Goal: Task Accomplishment & Management: Use online tool/utility

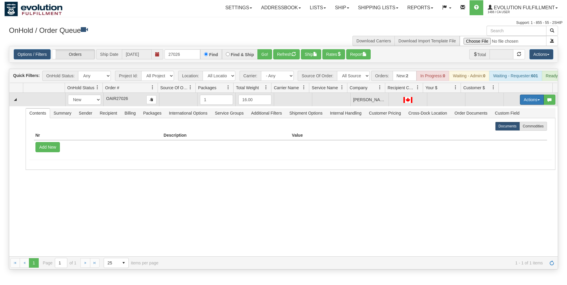
click at [529, 105] on button "Actions" at bounding box center [532, 99] width 24 height 10
click at [519, 129] on span "Rate All Services" at bounding box center [520, 126] width 36 height 5
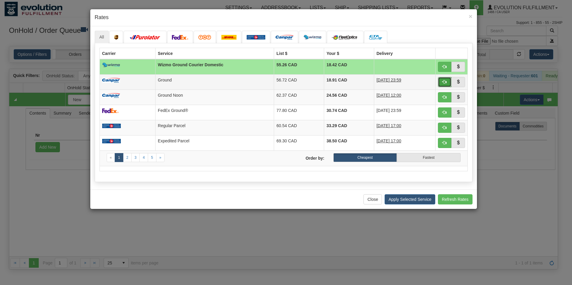
click at [442, 83] on button "button" at bounding box center [445, 82] width 14 height 10
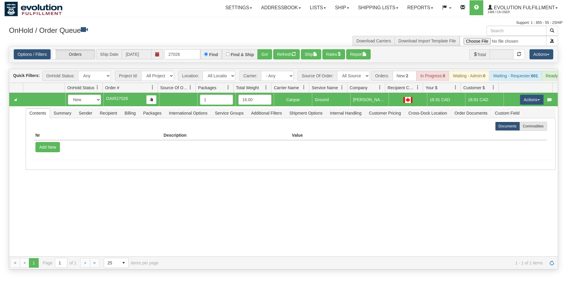
click at [313, 61] on div "Options / Filters Group Shipments Orders Ship Date [DATE] 27026 Find Find & Shi…" at bounding box center [283, 54] width 548 height 16
click at [314, 55] on button "Ship" at bounding box center [311, 54] width 20 height 10
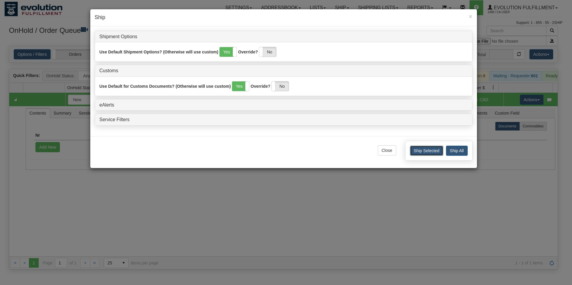
click at [419, 150] on button "Ship Selected" at bounding box center [426, 150] width 33 height 10
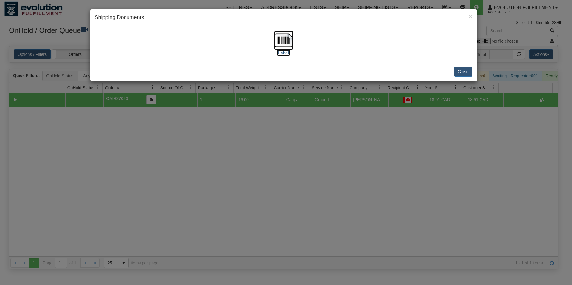
click at [286, 39] on img at bounding box center [283, 40] width 19 height 19
click at [282, 48] on img at bounding box center [283, 40] width 19 height 19
click at [459, 71] on button "Close" at bounding box center [463, 71] width 18 height 10
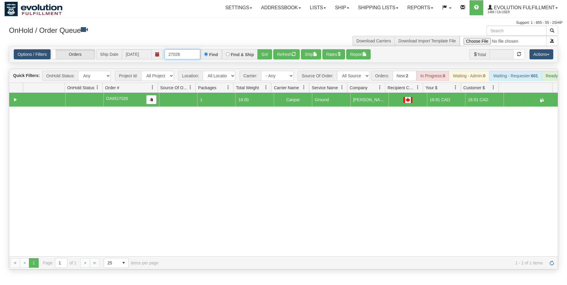
drag, startPoint x: 177, startPoint y: 53, endPoint x: 185, endPoint y: 55, distance: 8.8
click at [185, 55] on input "27026" at bounding box center [182, 54] width 36 height 10
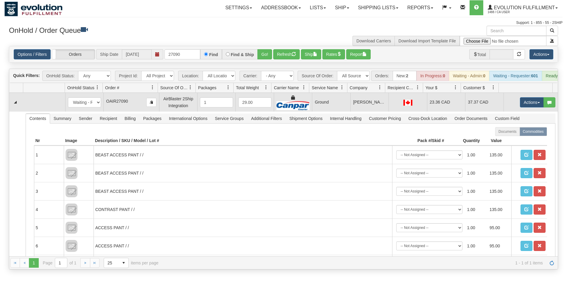
click at [447, 111] on td "23.36 CAD" at bounding box center [446, 102] width 38 height 19
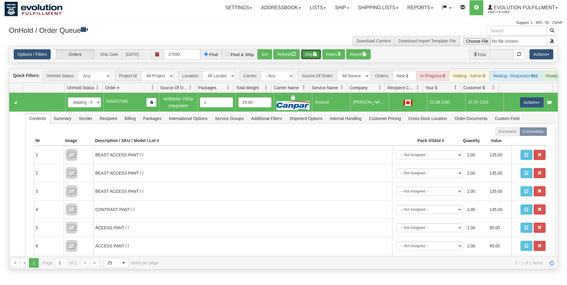
click at [316, 52] on span "button" at bounding box center [315, 54] width 4 height 4
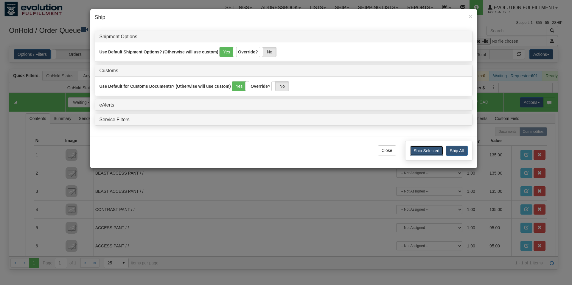
click at [416, 147] on button "Ship Selected" at bounding box center [426, 150] width 33 height 10
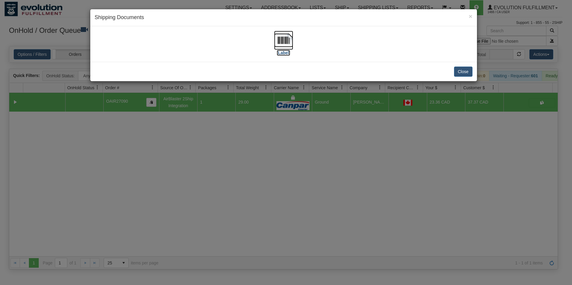
click at [281, 46] on img at bounding box center [283, 40] width 19 height 19
drag, startPoint x: 457, startPoint y: 71, endPoint x: 409, endPoint y: 86, distance: 50.6
click at [457, 71] on button "Close" at bounding box center [463, 71] width 18 height 10
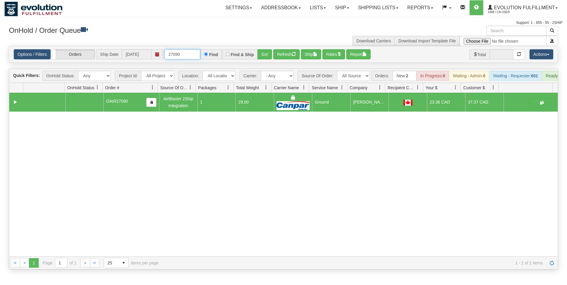
drag, startPoint x: 185, startPoint y: 54, endPoint x: 25, endPoint y: 61, distance: 160.1
click at [164, 59] on input "27090" at bounding box center [182, 54] width 36 height 10
type input "27371"
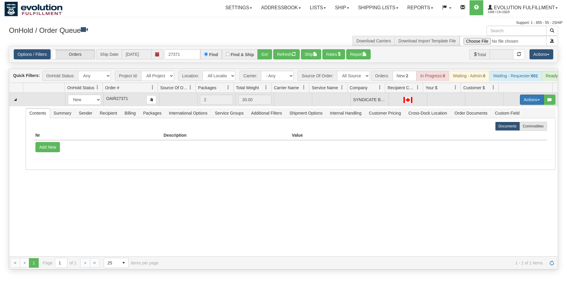
click at [520, 105] on button "Actions" at bounding box center [532, 99] width 24 height 10
click at [510, 128] on link "Rate All Services" at bounding box center [520, 126] width 48 height 8
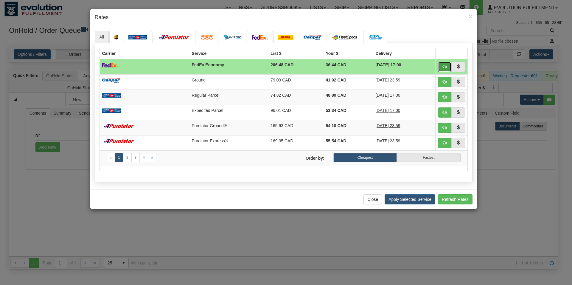
click at [442, 69] on button "button" at bounding box center [445, 67] width 14 height 10
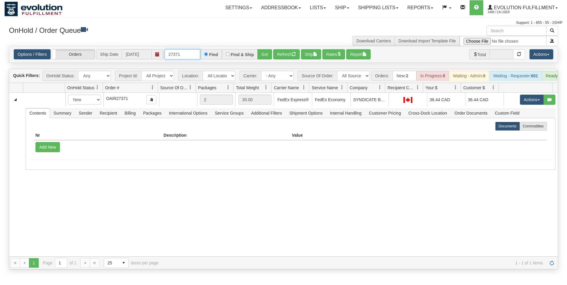
drag, startPoint x: 188, startPoint y: 54, endPoint x: 108, endPoint y: 41, distance: 80.6
click at [164, 49] on input "27371" at bounding box center [182, 54] width 36 height 10
